Goal: Download file/media

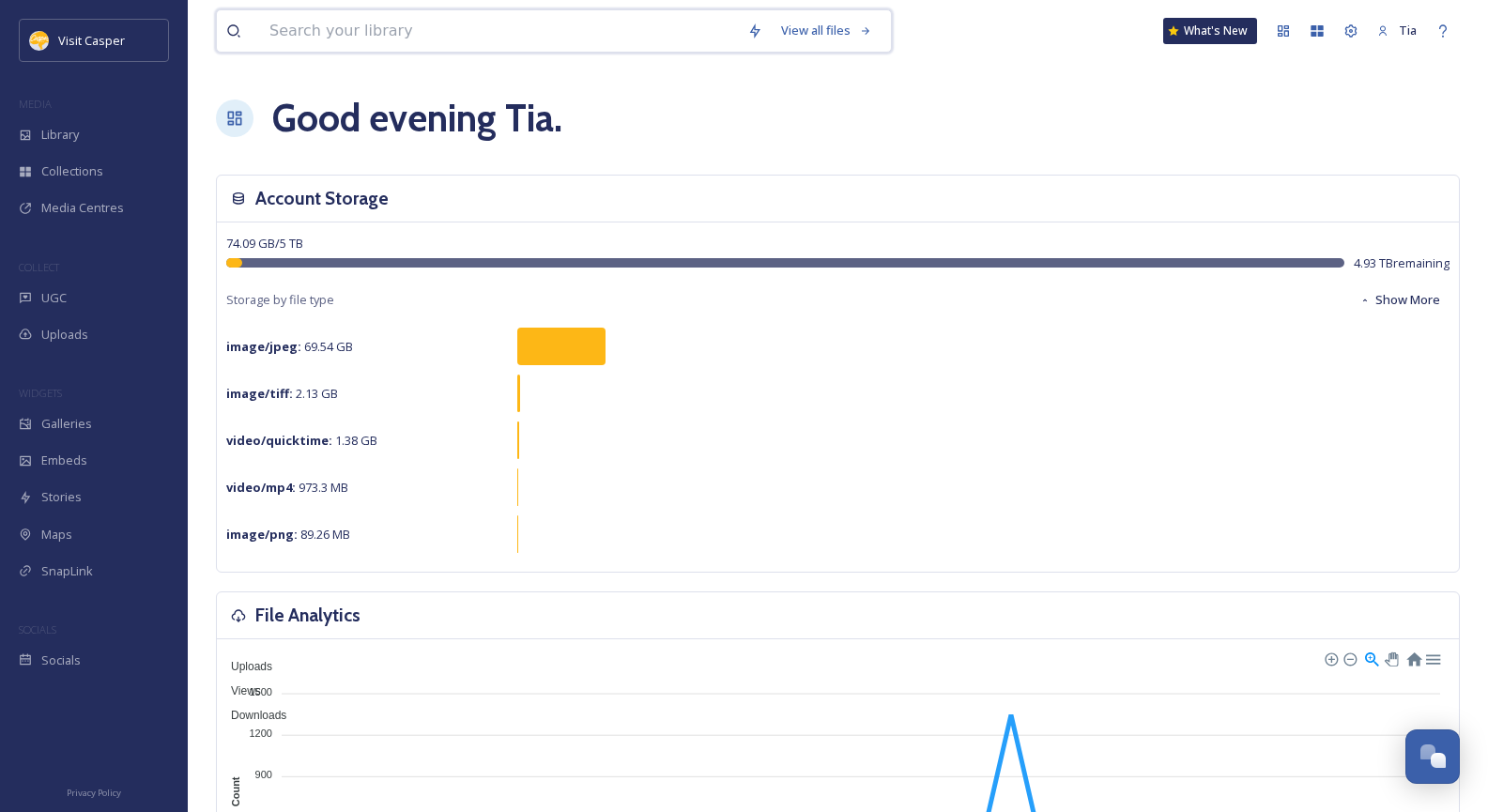
click at [642, 26] on input at bounding box center [499, 31] width 478 height 42
type input "veterans museum"
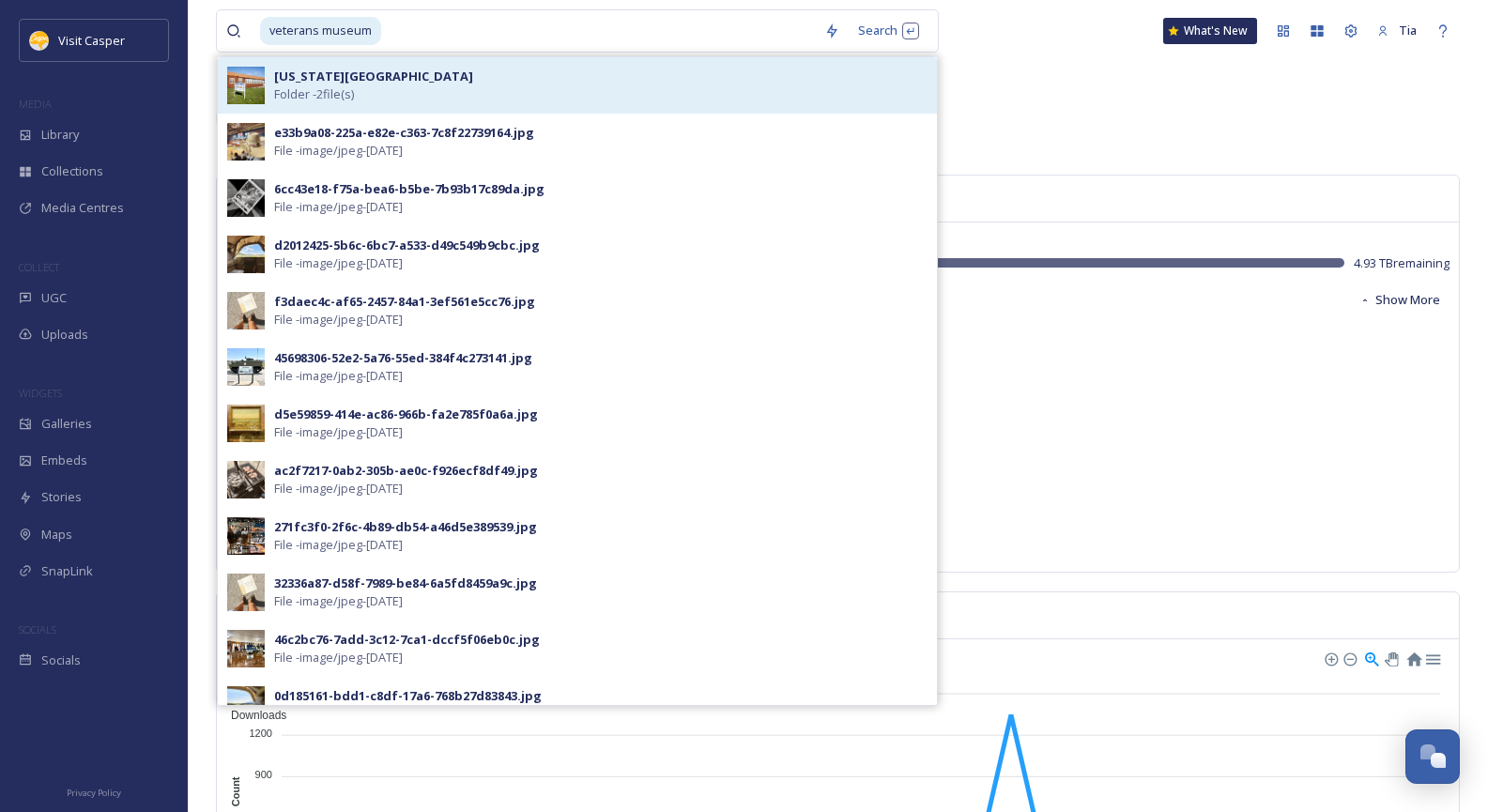
click at [451, 79] on div "[US_STATE][GEOGRAPHIC_DATA] Folder - 2 file(s)" at bounding box center [600, 85] width 654 height 36
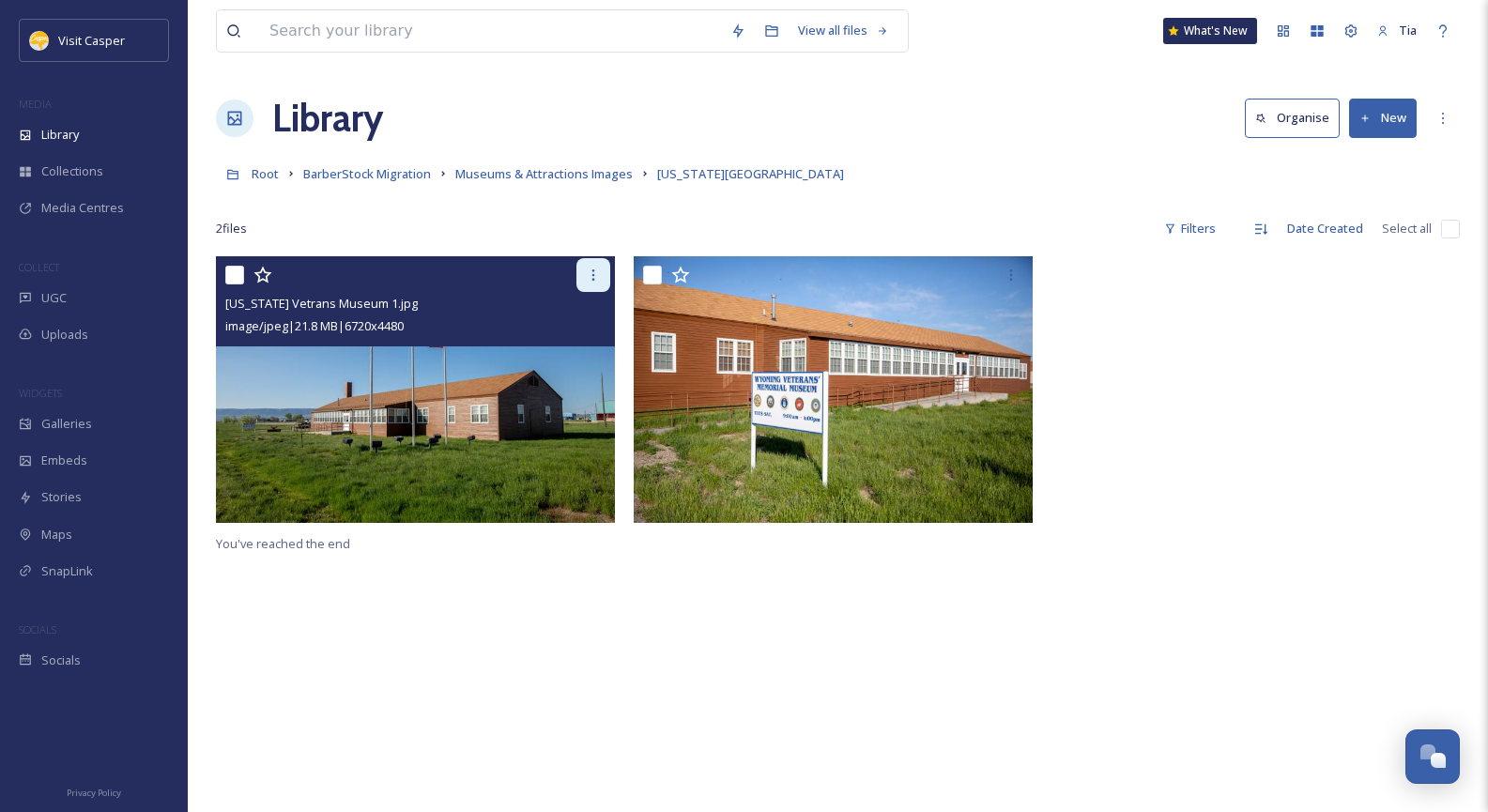
click at [598, 282] on icon at bounding box center [592, 275] width 15 height 15
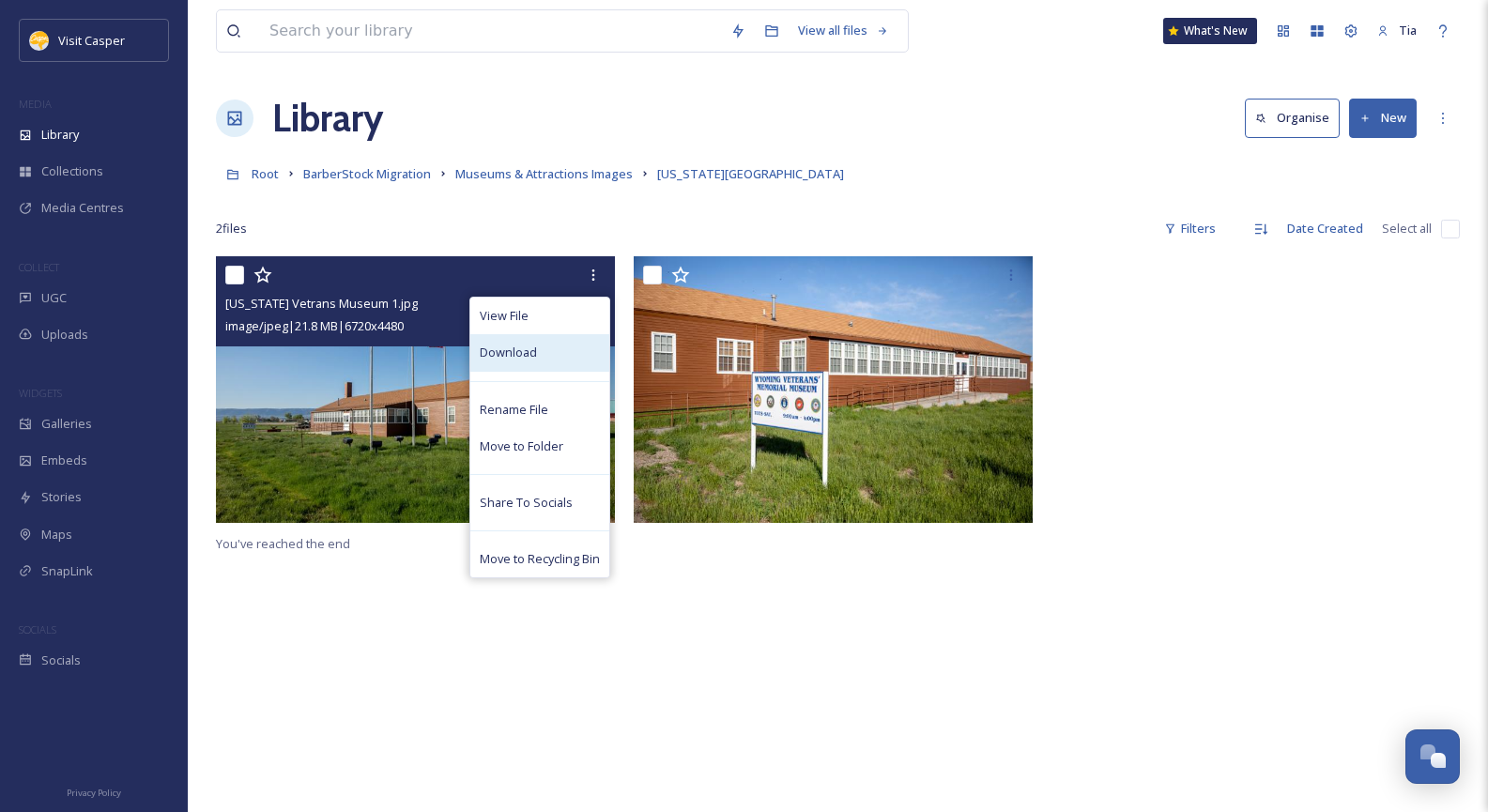
click at [525, 356] on span "Download" at bounding box center [509, 352] width 58 height 18
